Goal: Navigation & Orientation: Find specific page/section

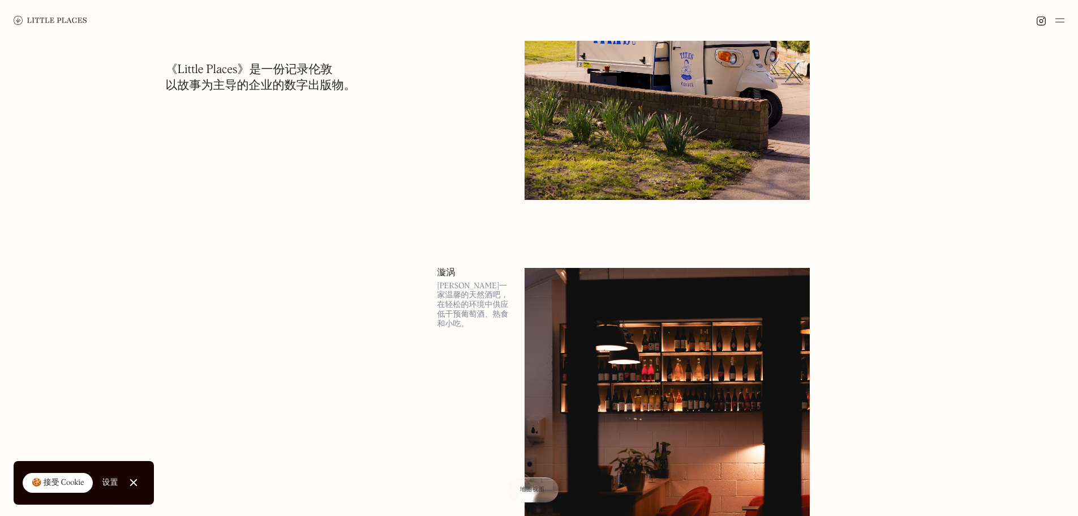
scroll to position [10529, 0]
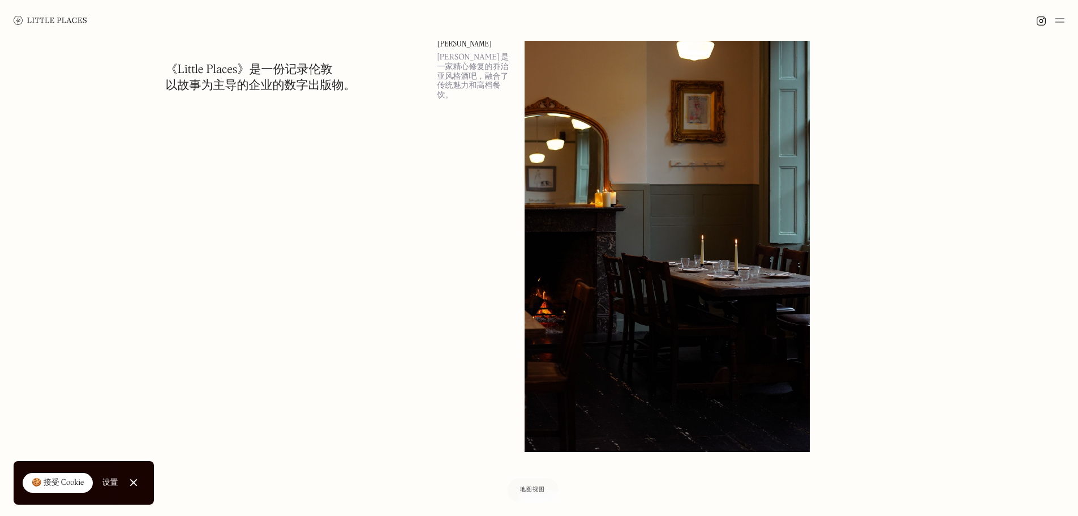
scroll to position [19474, 0]
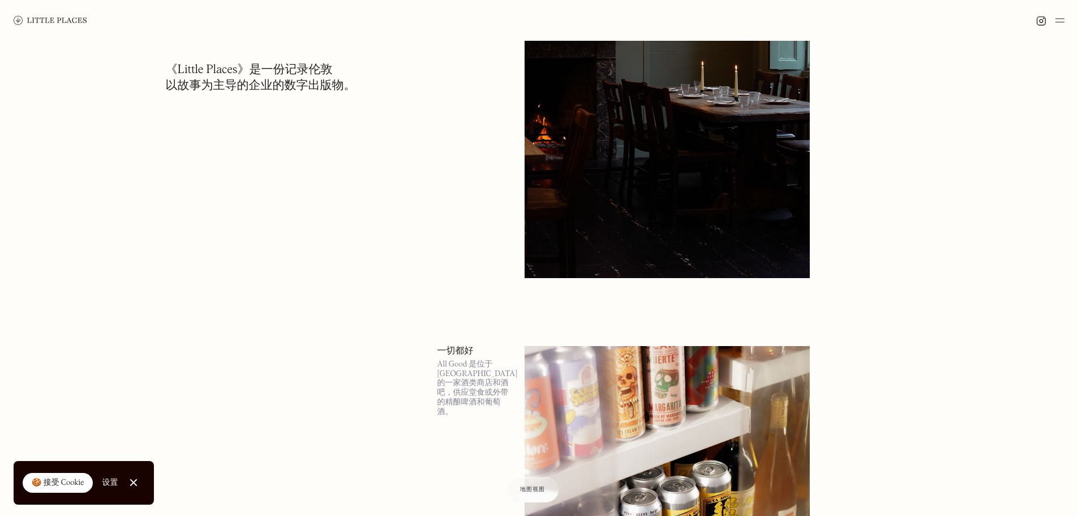
click at [1061, 20] on img at bounding box center [1060, 21] width 9 height 14
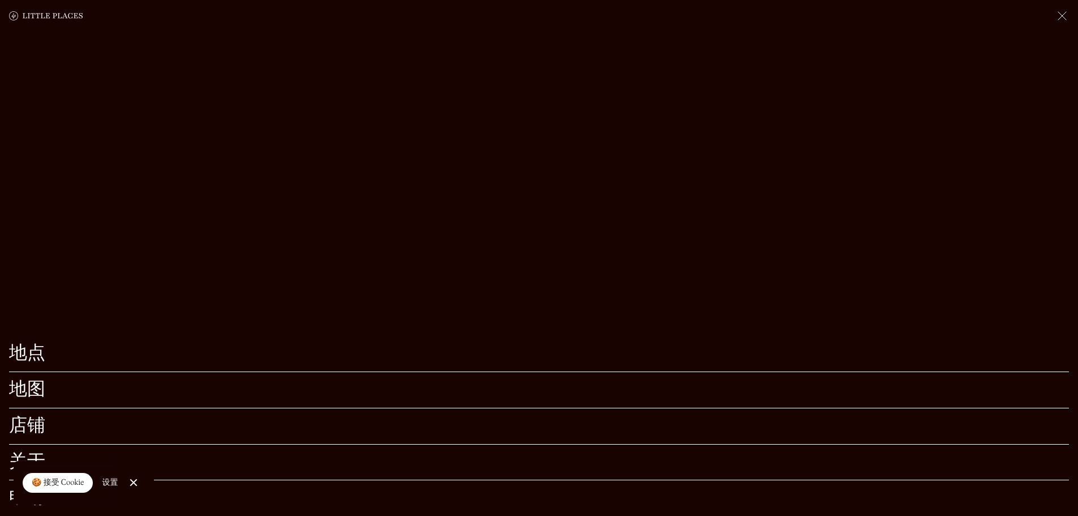
click at [135, 478] on link "关闭 Cookie 弹出窗口" at bounding box center [133, 482] width 23 height 23
click at [72, 417] on link "店铺" at bounding box center [539, 426] width 1060 height 18
click at [37, 417] on font "店铺" at bounding box center [27, 426] width 36 height 18
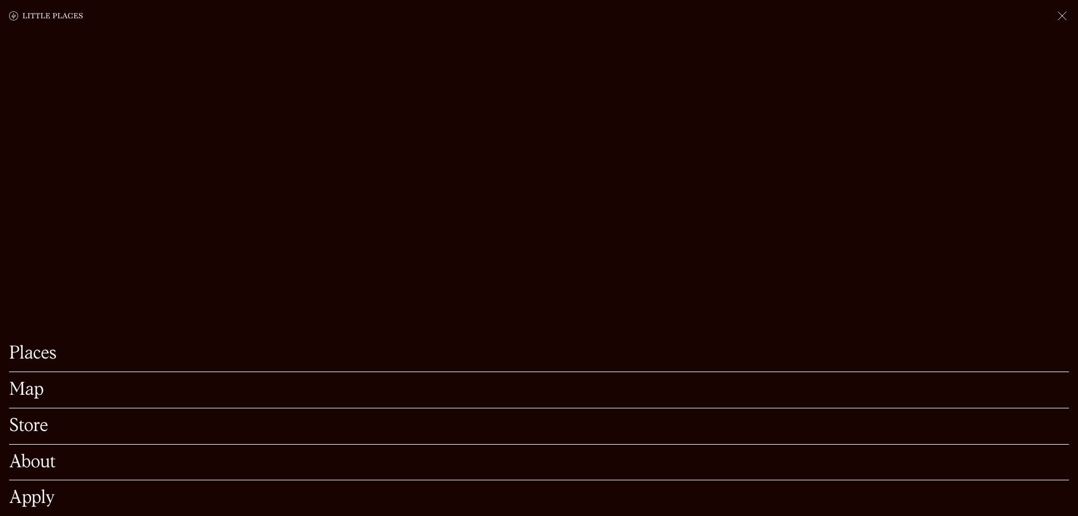
click at [1059, 17] on img at bounding box center [1063, 16] width 14 height 14
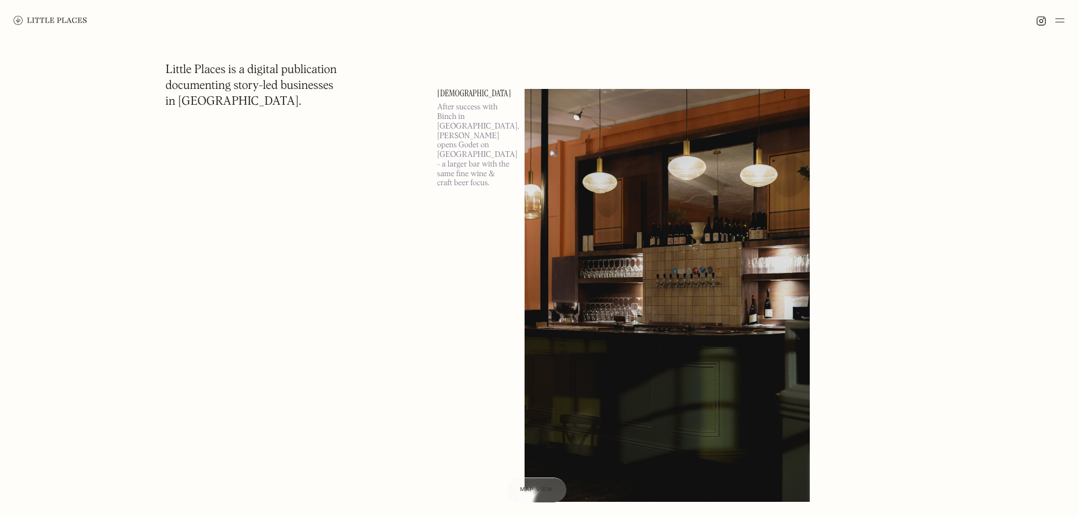
scroll to position [21455, 0]
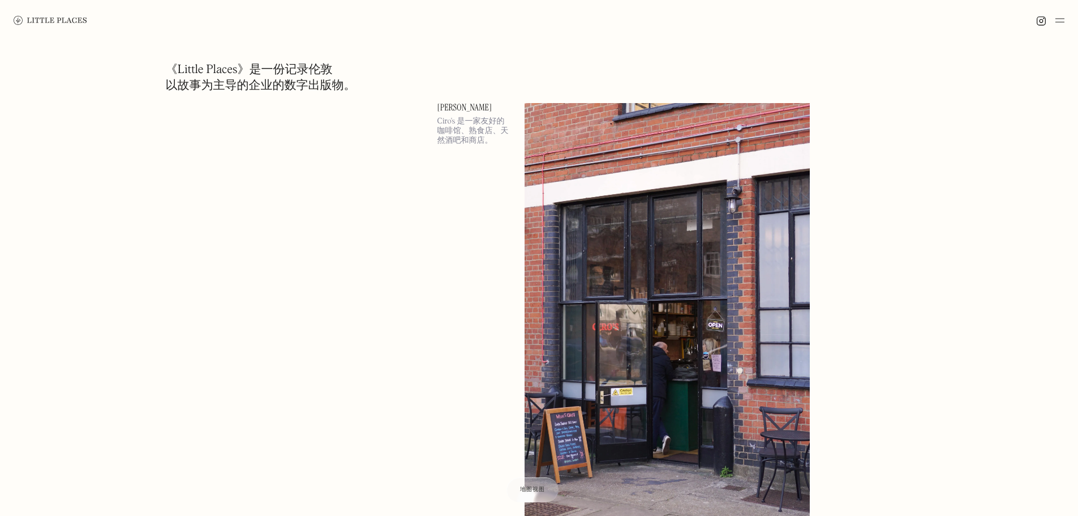
scroll to position [35562, 0]
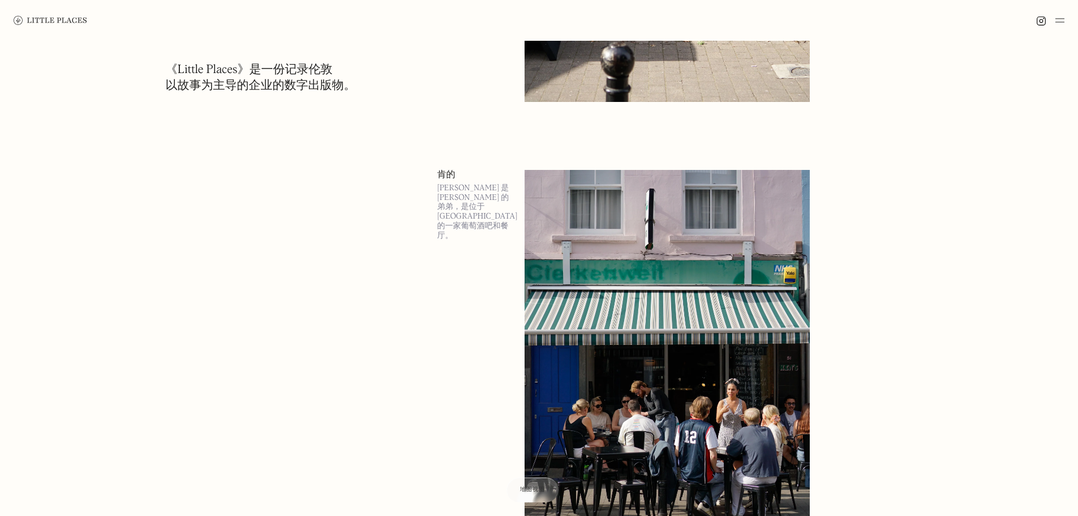
scroll to position [53564, 0]
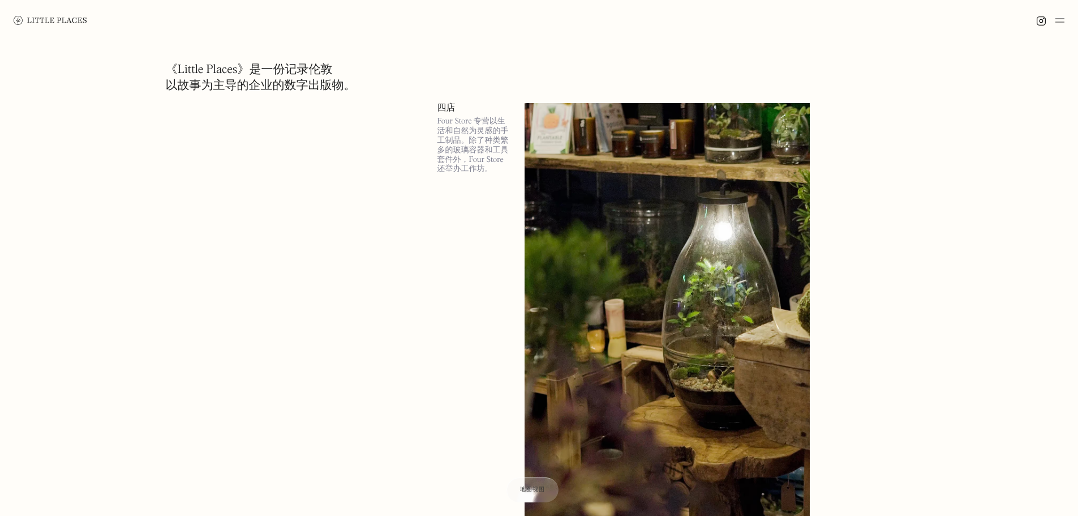
scroll to position [81946, 0]
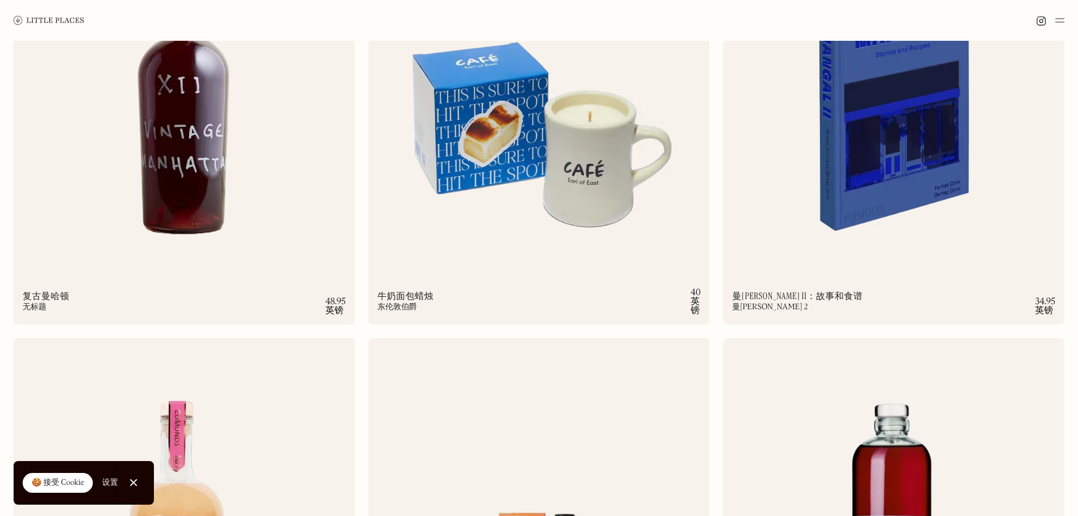
scroll to position [2443, 0]
